Goal: Transaction & Acquisition: Purchase product/service

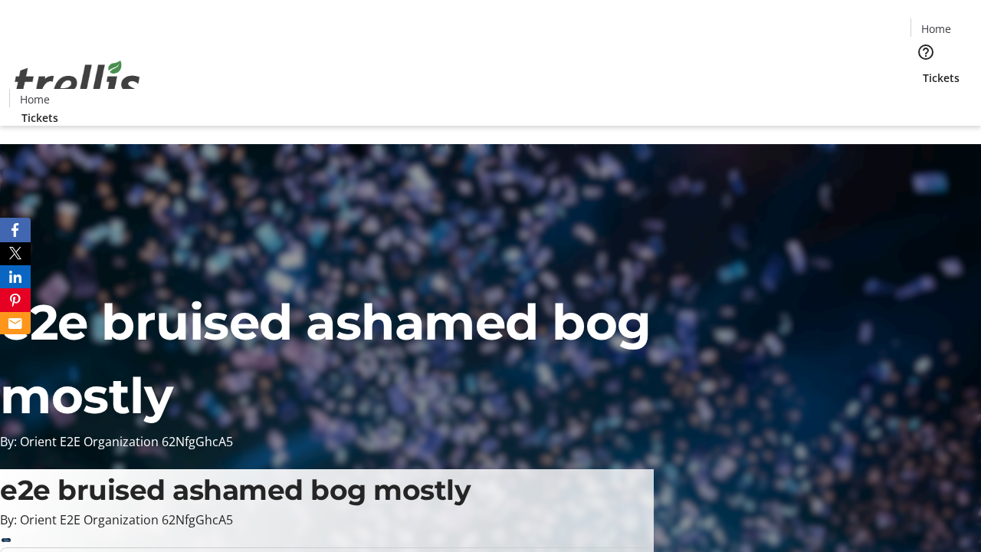
click at [922, 70] on span "Tickets" at bounding box center [940, 78] width 37 height 16
